Goal: Task Accomplishment & Management: Manage account settings

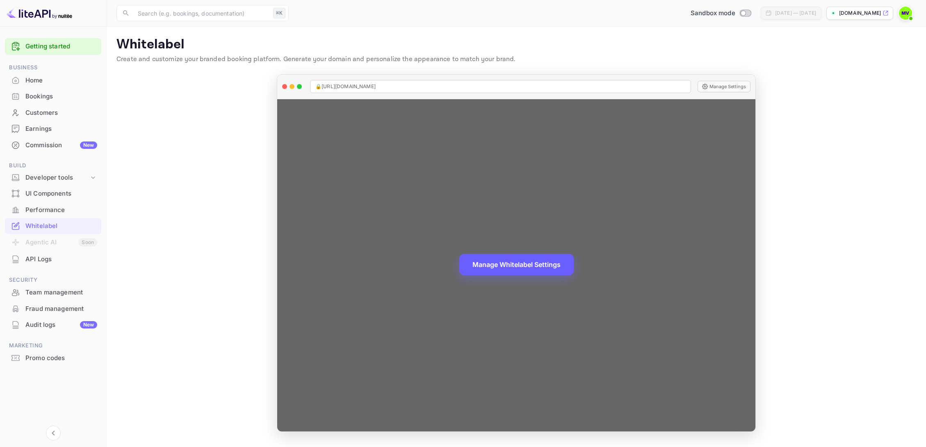
click at [531, 262] on button "Manage Whitelabel Settings" at bounding box center [516, 264] width 114 height 21
click at [543, 262] on button "Manage Whitelabel Settings" at bounding box center [516, 264] width 114 height 21
click at [530, 264] on button "Manage Whitelabel Settings" at bounding box center [516, 264] width 114 height 21
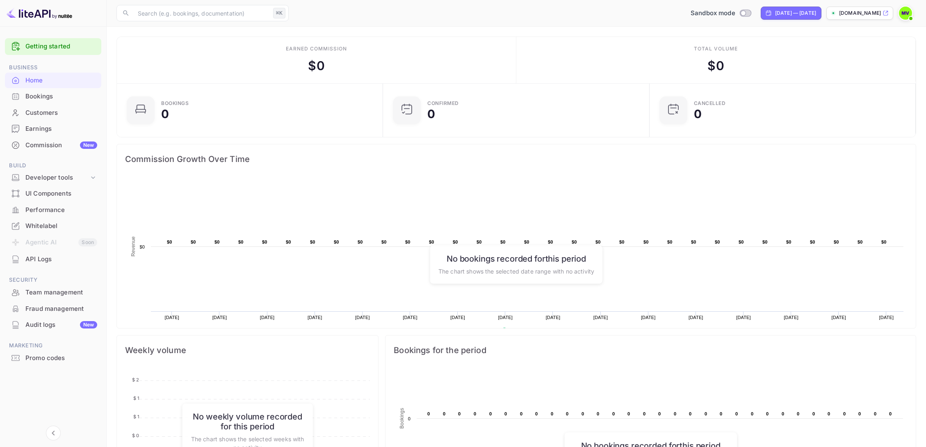
click at [908, 16] on span at bounding box center [911, 18] width 8 height 8
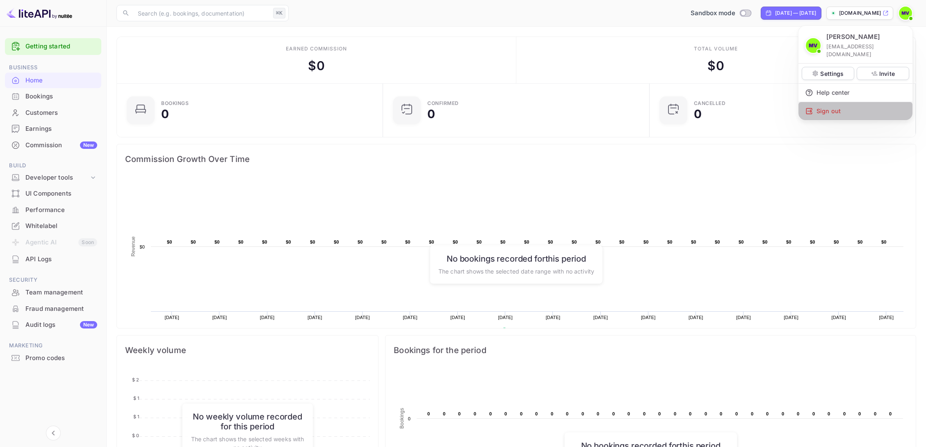
click at [820, 103] on div "Sign out" at bounding box center [856, 111] width 114 height 18
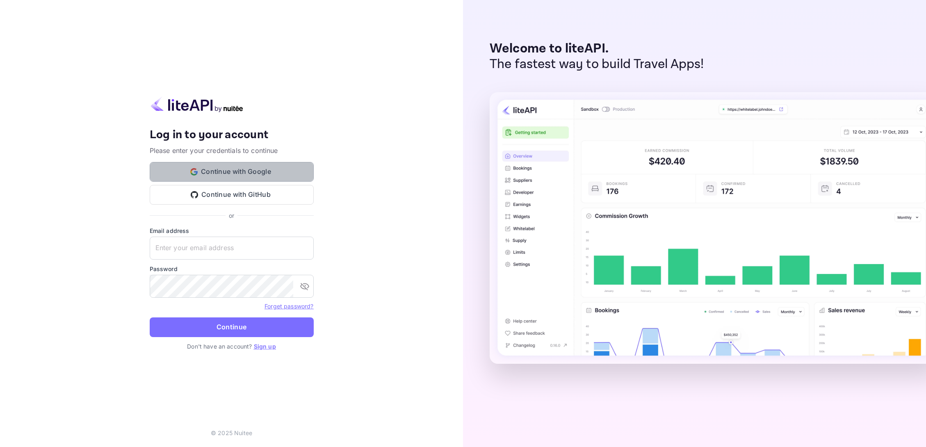
click at [219, 169] on button "Continue with Google" at bounding box center [232, 172] width 164 height 20
